Goal: Download file/media

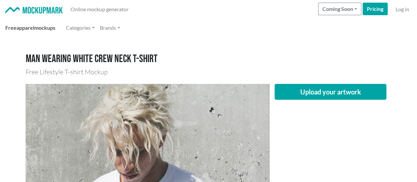
click at [30, 27] on span "apparel" at bounding box center [25, 27] width 18 height 6
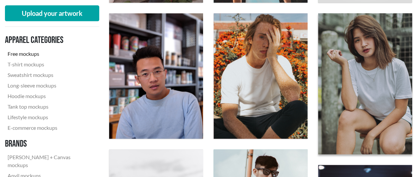
scroll to position [436, 0]
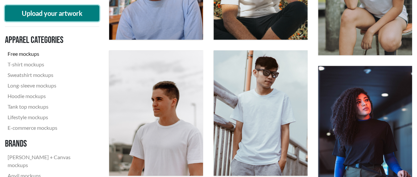
click at [64, 15] on button "Upload your artwork" at bounding box center [52, 13] width 94 height 16
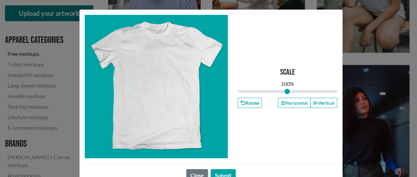
type input "1"
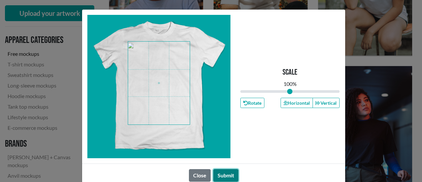
click at [219, 174] on button "Submit" at bounding box center [225, 175] width 25 height 13
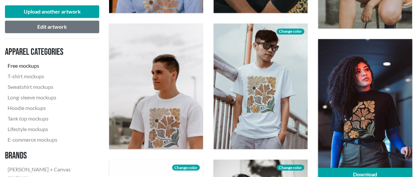
scroll to position [469, 0]
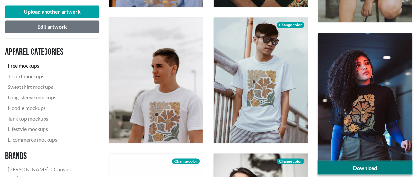
click at [367, 165] on link "Download" at bounding box center [365, 167] width 94 height 13
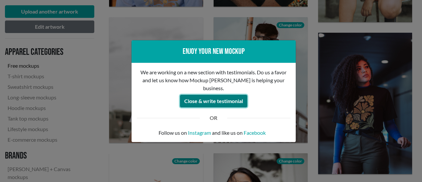
click at [212, 97] on button "Close & write testimonial" at bounding box center [213, 101] width 67 height 13
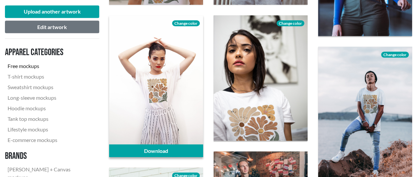
scroll to position [600, 0]
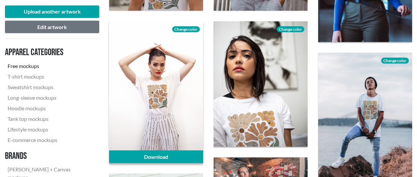
click at [188, 28] on span "Change color" at bounding box center [186, 29] width 28 height 6
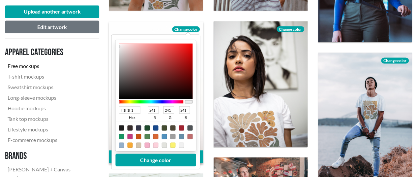
click at [138, 144] on div at bounding box center [138, 144] width 5 height 5
type input "D3C4AD"
type input "211"
type input "196"
type input "173"
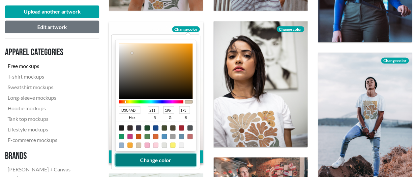
click at [151, 159] on button "Change color" at bounding box center [155, 159] width 80 height 13
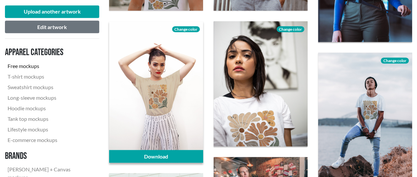
click at [188, 29] on span "Change color" at bounding box center [186, 29] width 28 height 6
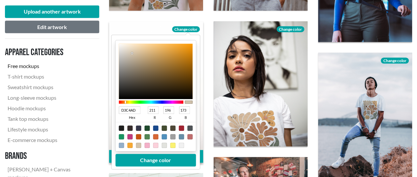
click at [181, 127] on div at bounding box center [181, 127] width 5 height 5
type input "A02331"
type input "160"
type input "35"
type input "49"
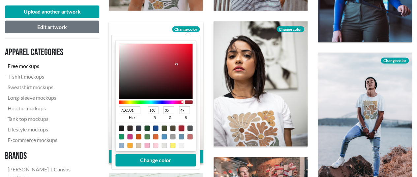
type input "6E1A23"
type input "110"
type input "26"
type input "35"
type input "6F1A24"
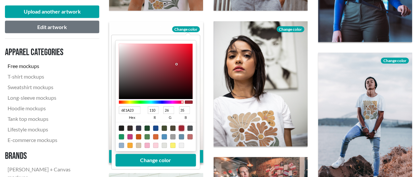
type input "111"
type input "36"
click at [175, 74] on div at bounding box center [156, 70] width 74 height 55
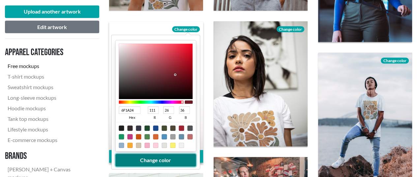
click at [171, 156] on button "Change color" at bounding box center [155, 159] width 80 height 13
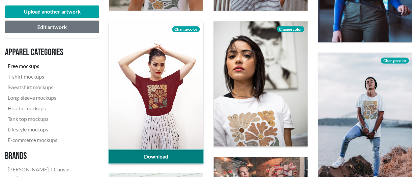
click at [164, 157] on link "Download" at bounding box center [156, 156] width 94 height 13
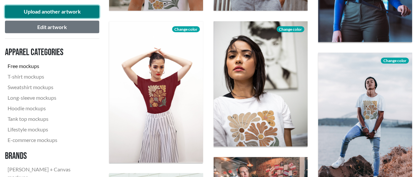
click at [68, 12] on button "Upload another artwork" at bounding box center [52, 11] width 94 height 13
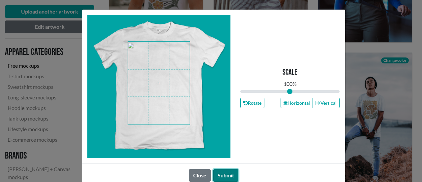
click at [227, 172] on button "Submit" at bounding box center [225, 175] width 25 height 13
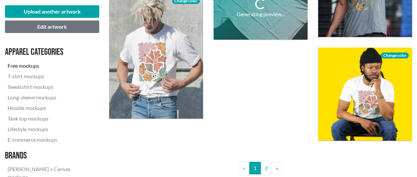
scroll to position [1062, 0]
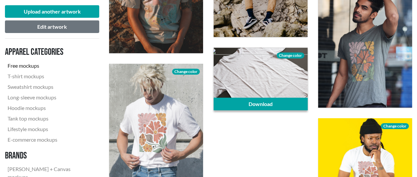
click at [287, 55] on span "Change color" at bounding box center [291, 55] width 28 height 6
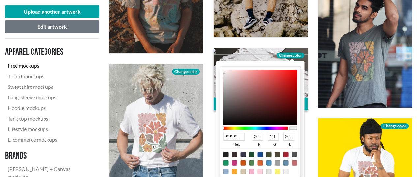
click at [260, 154] on div at bounding box center [259, 154] width 5 height 5
type input "18498C"
type input "24"
type input "73"
type input "140"
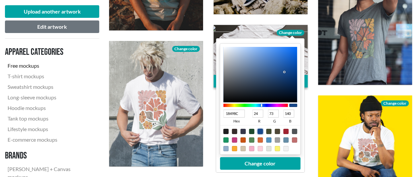
scroll to position [1095, 0]
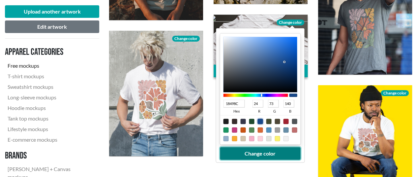
click at [267, 152] on button "Change color" at bounding box center [260, 153] width 80 height 13
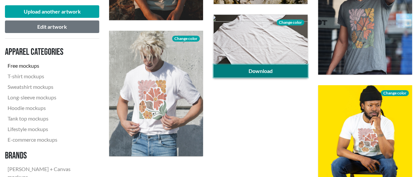
click at [270, 70] on link "Download" at bounding box center [261, 71] width 94 height 13
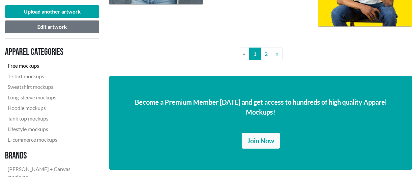
scroll to position [1260, 0]
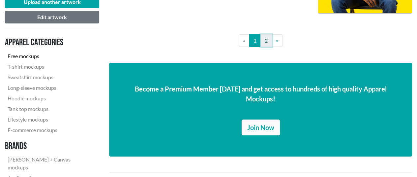
click at [266, 43] on link "2" at bounding box center [266, 40] width 12 height 13
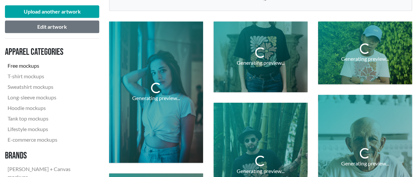
scroll to position [198, 0]
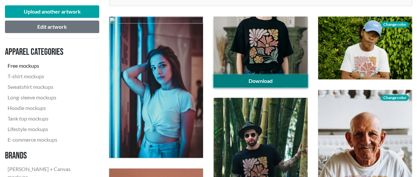
click at [254, 79] on link "Download" at bounding box center [261, 80] width 94 height 13
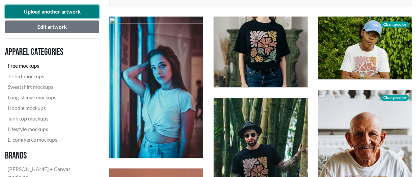
click at [65, 13] on button "Upload another artwork" at bounding box center [52, 11] width 94 height 13
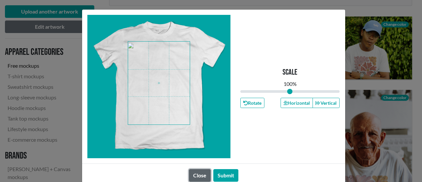
click at [200, 176] on button "Close" at bounding box center [200, 175] width 22 height 13
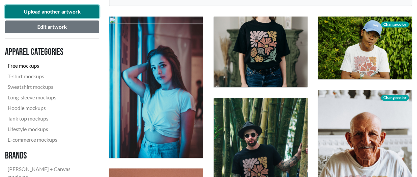
click at [42, 12] on button "Upload another artwork" at bounding box center [52, 11] width 94 height 13
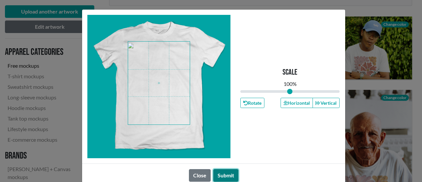
click at [223, 174] on button "Submit" at bounding box center [225, 175] width 25 height 13
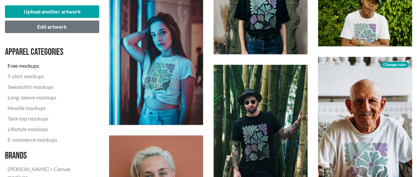
scroll to position [363, 0]
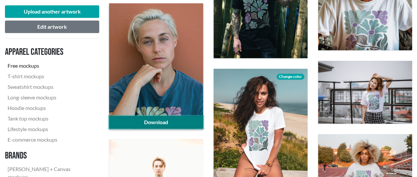
click at [183, 120] on link "Download" at bounding box center [156, 122] width 94 height 13
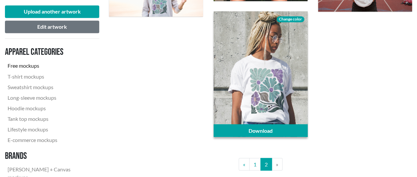
scroll to position [560, 0]
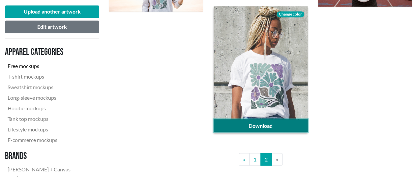
click at [265, 124] on link "Download" at bounding box center [261, 125] width 94 height 13
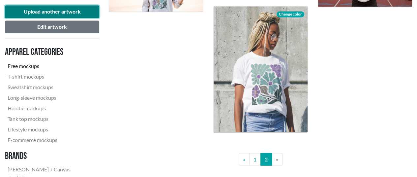
click at [61, 12] on button "Upload another artwork" at bounding box center [52, 11] width 94 height 13
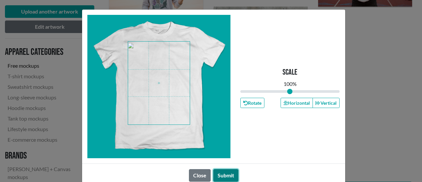
click at [220, 176] on button "Submit" at bounding box center [225, 175] width 25 height 13
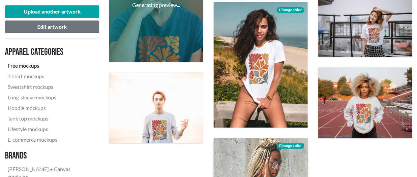
scroll to position [428, 0]
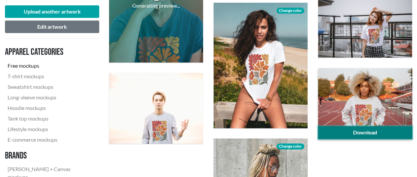
click at [359, 131] on link "Download" at bounding box center [365, 132] width 94 height 13
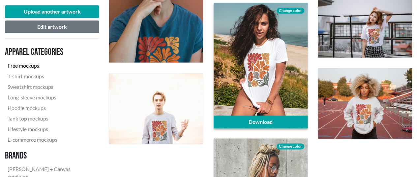
click at [282, 9] on span "Change color" at bounding box center [291, 11] width 28 height 6
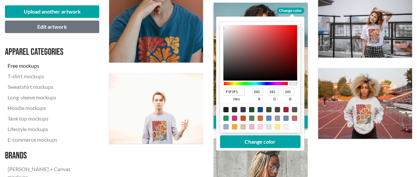
click at [225, 108] on div at bounding box center [225, 108] width 5 height 5
type input "1F1F1F"
type input "31"
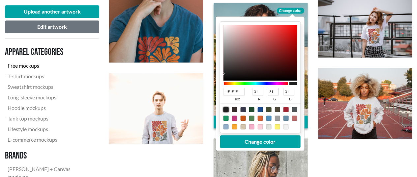
type input "0E0E0E"
type input "14"
click at [224, 77] on div at bounding box center [260, 52] width 74 height 55
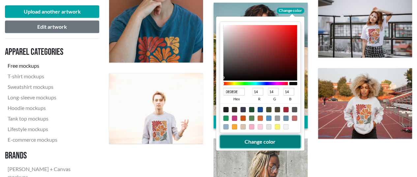
click at [250, 141] on button "Change color" at bounding box center [260, 141] width 80 height 13
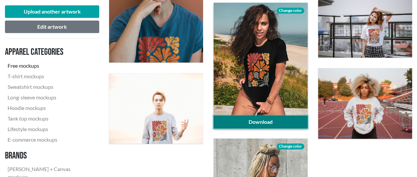
click at [249, 121] on link "Download" at bounding box center [261, 121] width 94 height 13
